Goal: Task Accomplishment & Management: Use online tool/utility

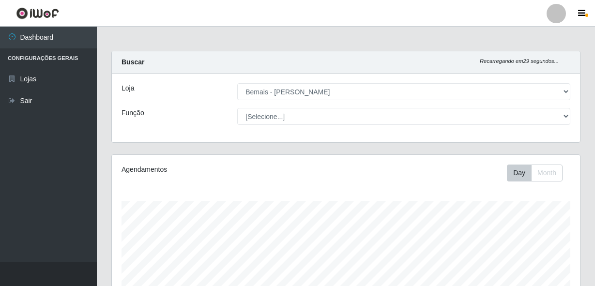
select select "230"
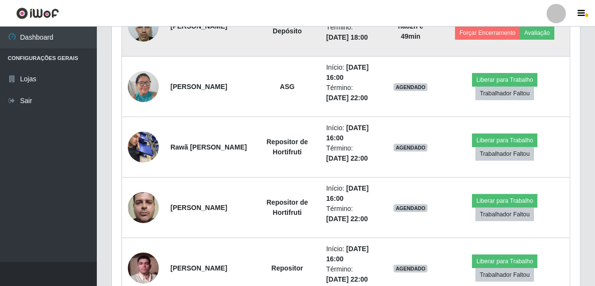
scroll to position [472, 0]
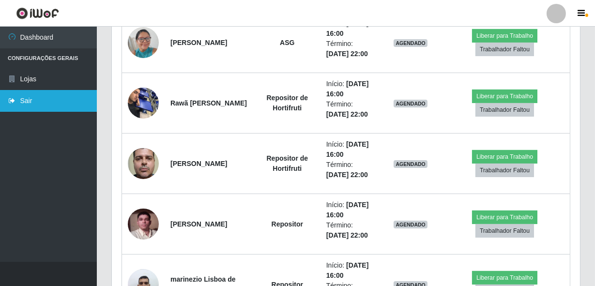
click at [51, 102] on link "Sair" at bounding box center [48, 101] width 97 height 22
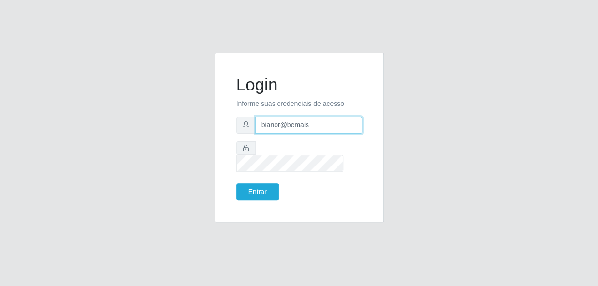
click at [323, 133] on input "bianor@bemais" at bounding box center [308, 125] width 107 height 17
type input "b"
type input "gyovana@bemais"
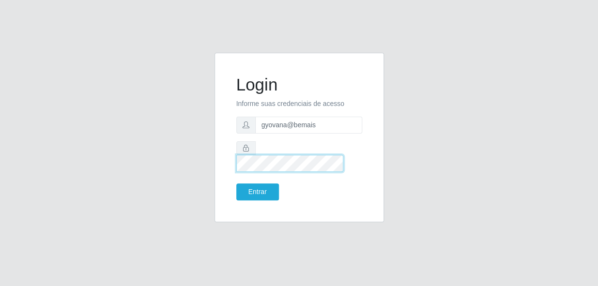
click at [104, 153] on div "Login Informe suas credenciais de acesso gyovana@bemais Entrar" at bounding box center [299, 143] width 552 height 181
click at [236, 183] on button "Entrar" at bounding box center [257, 191] width 43 height 17
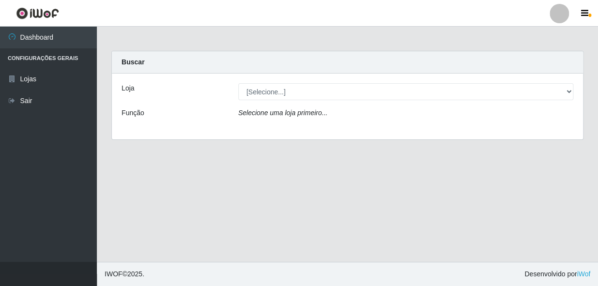
click at [354, 82] on div "Loja [Selecione...] [PERSON_NAME] Função Selecione uma loja primeiro..." at bounding box center [347, 107] width 471 height 66
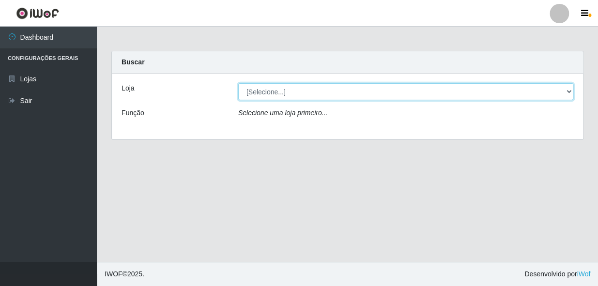
drag, startPoint x: 356, startPoint y: 96, endPoint x: 358, endPoint y: 101, distance: 5.5
click at [357, 98] on select "[Selecione...] [PERSON_NAME]" at bounding box center [405, 91] width 335 height 17
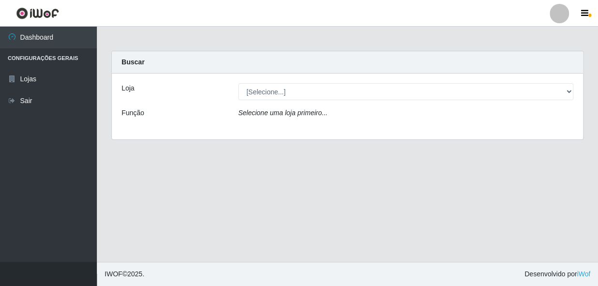
drag, startPoint x: 360, startPoint y: 132, endPoint x: 360, endPoint y: 125, distance: 6.8
click at [361, 132] on div "Loja [Selecione...] [PERSON_NAME] Função Selecione uma loja primeiro..." at bounding box center [347, 107] width 471 height 66
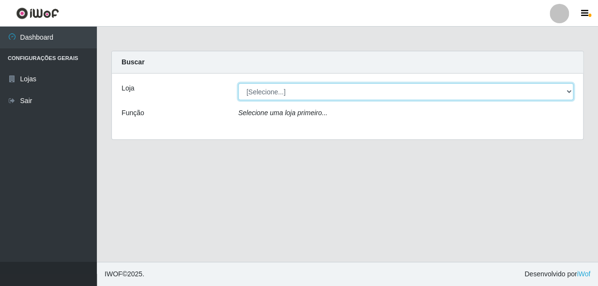
click at [351, 98] on select "[Selecione...] [PERSON_NAME]" at bounding box center [405, 91] width 335 height 17
select select "230"
click at [238, 83] on select "[Selecione...] [PERSON_NAME]" at bounding box center [405, 91] width 335 height 17
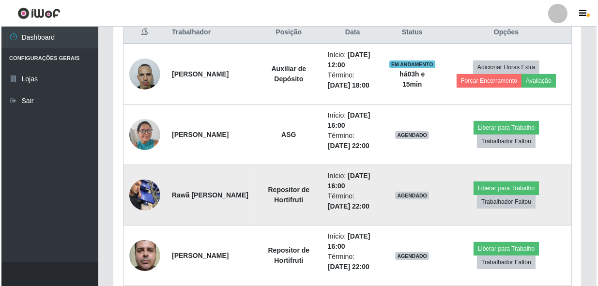
scroll to position [396, 0]
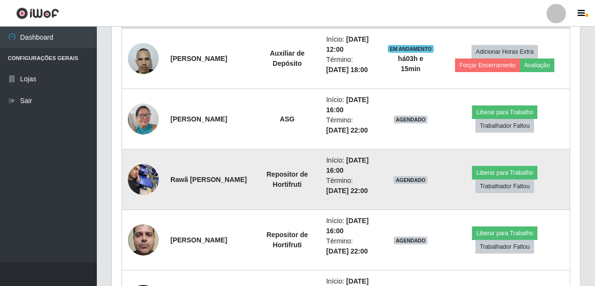
click at [147, 183] on img at bounding box center [143, 179] width 31 height 41
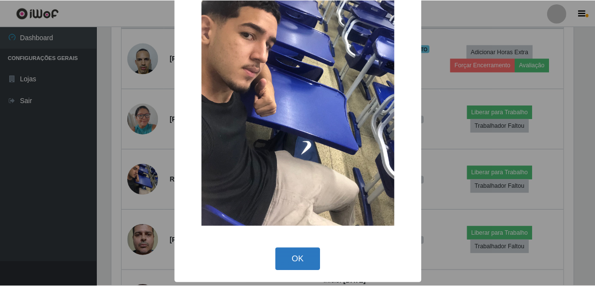
scroll to position [56, 0]
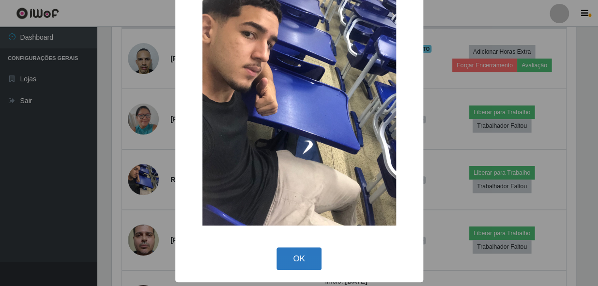
click at [302, 268] on button "OK" at bounding box center [298, 258] width 45 height 23
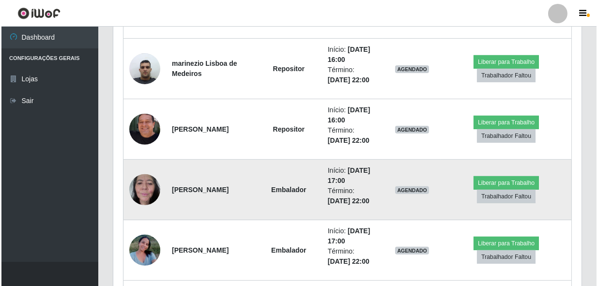
scroll to position [704, 0]
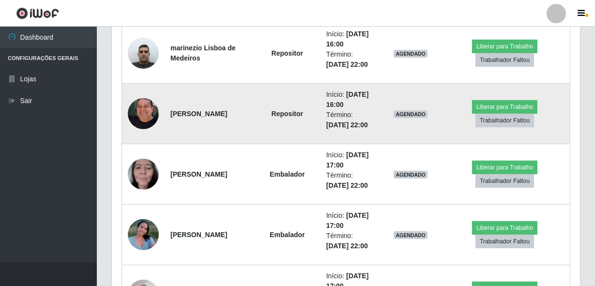
click at [144, 121] on img at bounding box center [143, 113] width 31 height 55
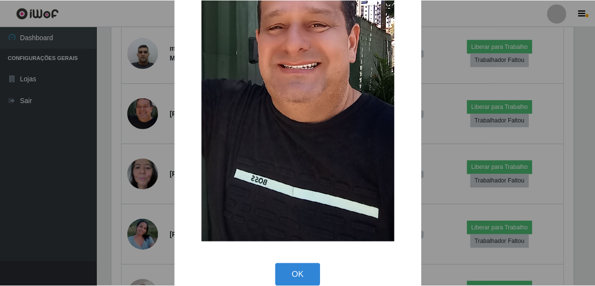
scroll to position [143, 0]
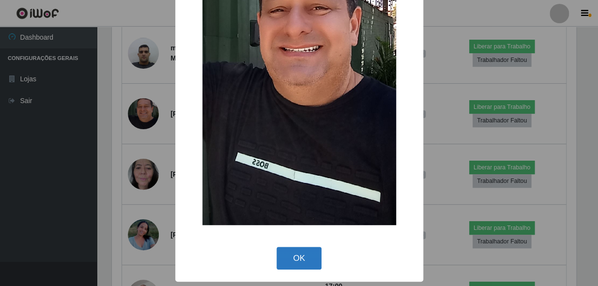
click at [288, 260] on button "OK" at bounding box center [298, 258] width 45 height 23
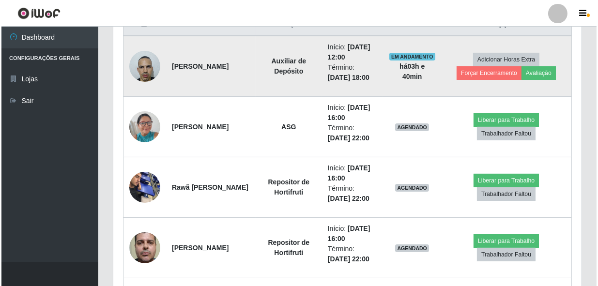
scroll to position [205, 0]
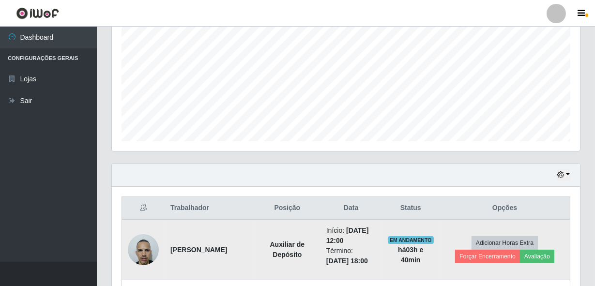
click at [136, 246] on img at bounding box center [143, 249] width 31 height 41
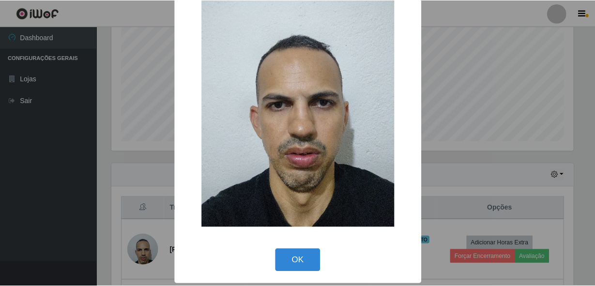
scroll to position [57, 0]
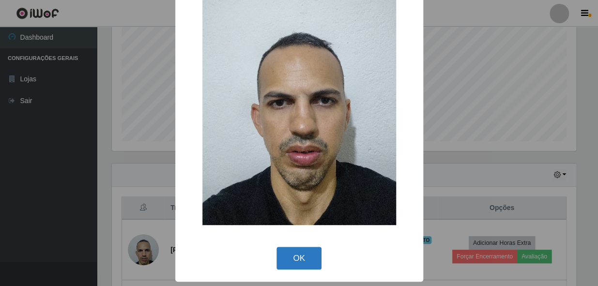
click at [301, 252] on button "OK" at bounding box center [298, 258] width 45 height 23
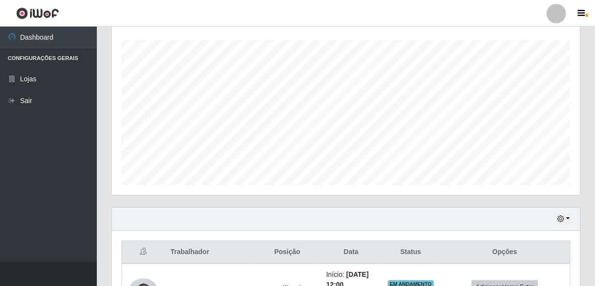
scroll to position [293, 0]
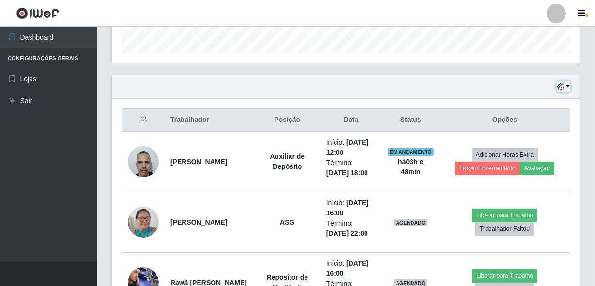
click at [566, 83] on button "button" at bounding box center [564, 86] width 14 height 11
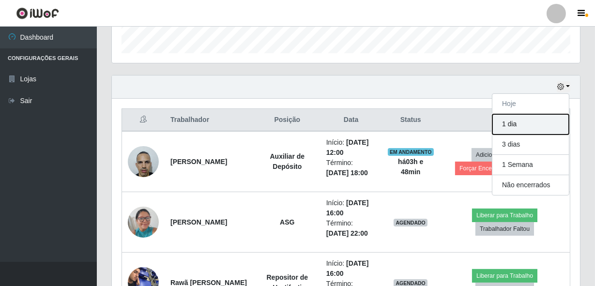
click at [521, 130] on button "1 dia" at bounding box center [530, 124] width 76 height 20
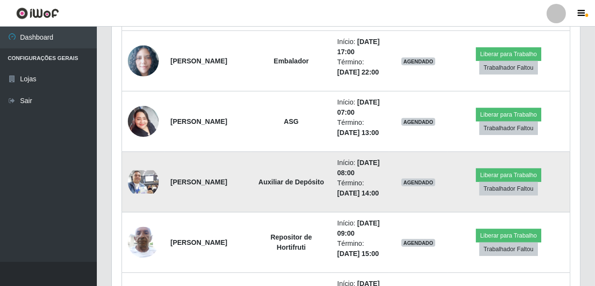
scroll to position [1085, 0]
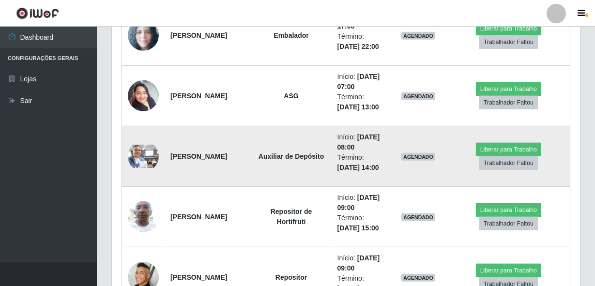
click at [130, 158] on img at bounding box center [143, 156] width 31 height 23
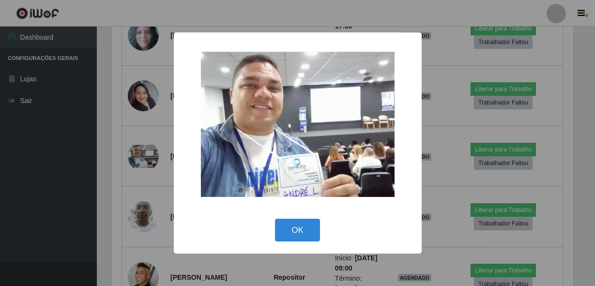
scroll to position [201, 464]
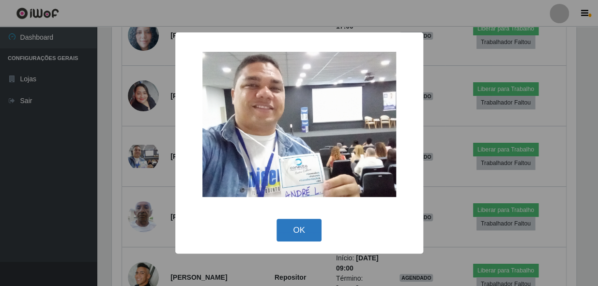
click at [295, 231] on button "OK" at bounding box center [298, 230] width 45 height 23
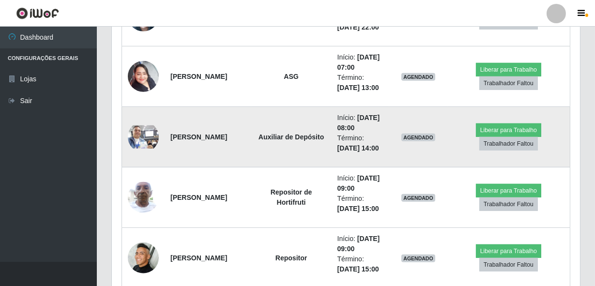
scroll to position [1085, 0]
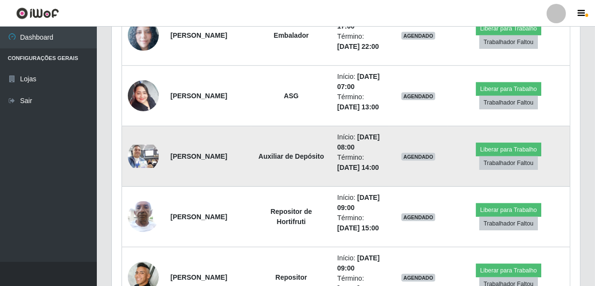
click at [133, 163] on img at bounding box center [143, 156] width 31 height 23
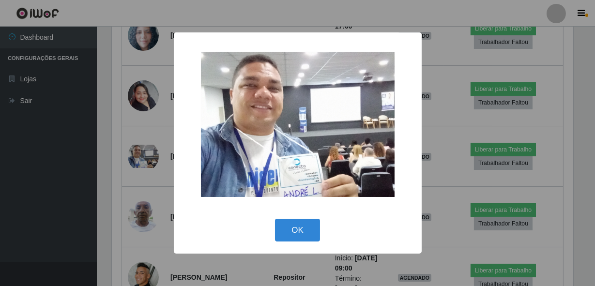
scroll to position [201, 464]
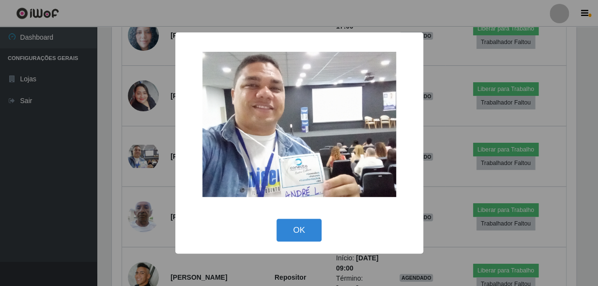
click at [275, 234] on div "OK Cancel" at bounding box center [299, 230] width 228 height 28
click at [289, 228] on button "OK" at bounding box center [298, 230] width 45 height 23
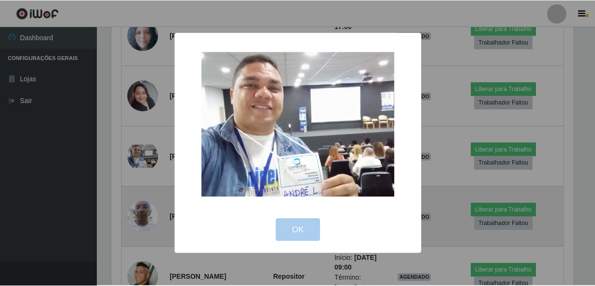
scroll to position [201, 468]
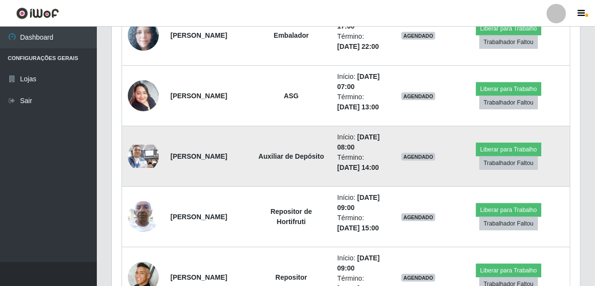
drag, startPoint x: 170, startPoint y: 154, endPoint x: 240, endPoint y: 165, distance: 70.4
click at [240, 165] on td "[PERSON_NAME]" at bounding box center [208, 156] width 87 height 61
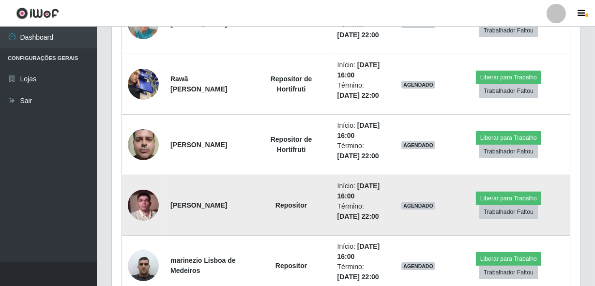
scroll to position [492, 0]
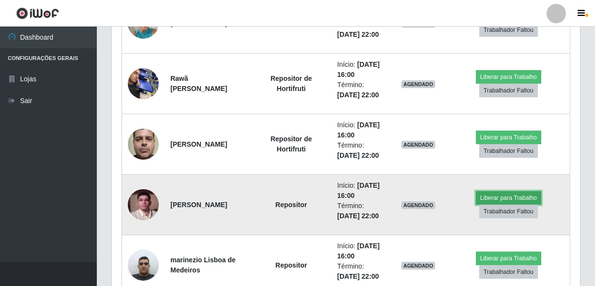
click at [492, 194] on button "Liberar para Trabalho" at bounding box center [508, 198] width 65 height 14
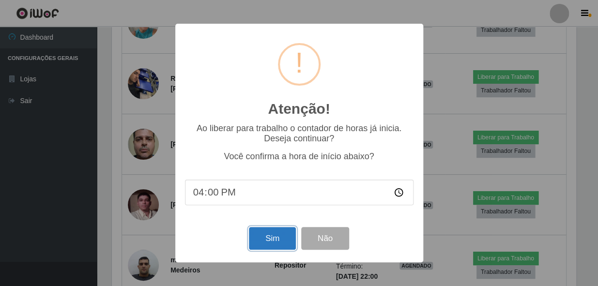
click at [280, 244] on button "Sim" at bounding box center [272, 238] width 47 height 23
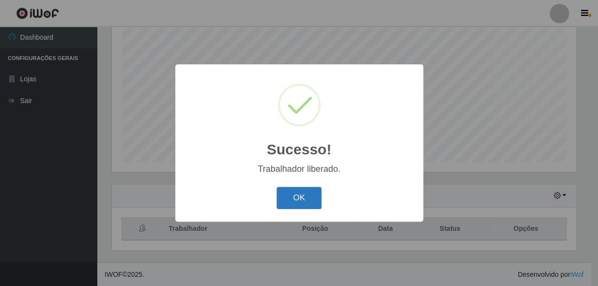
click at [310, 198] on button "OK" at bounding box center [298, 198] width 45 height 23
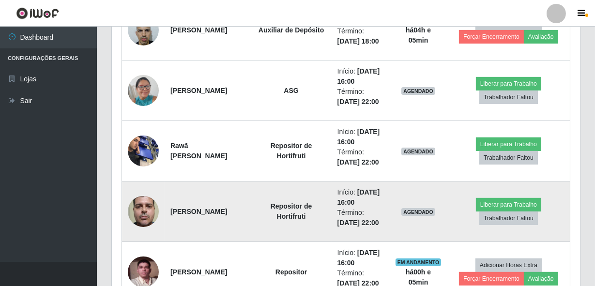
scroll to position [404, 0]
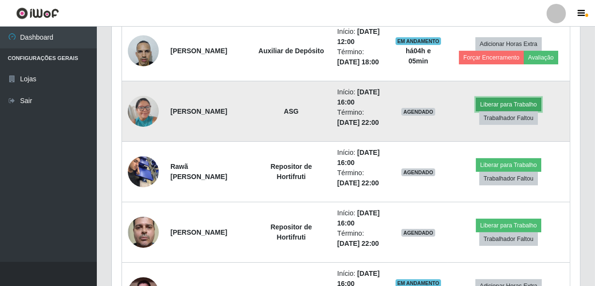
click at [500, 99] on button "Liberar para Trabalho" at bounding box center [508, 105] width 65 height 14
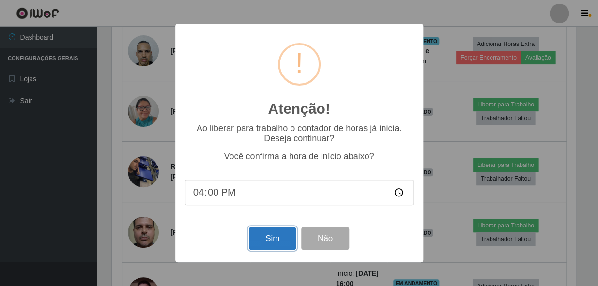
click at [280, 238] on button "Sim" at bounding box center [272, 238] width 47 height 23
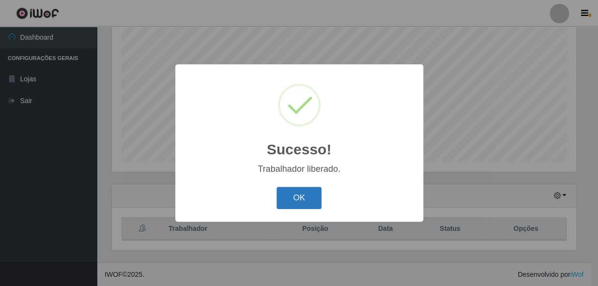
click at [301, 204] on button "OK" at bounding box center [298, 198] width 45 height 23
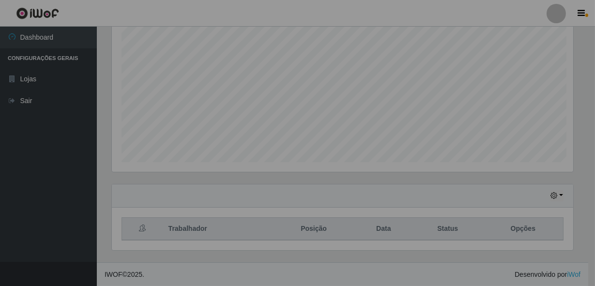
scroll to position [201, 468]
